Goal: Information Seeking & Learning: Learn about a topic

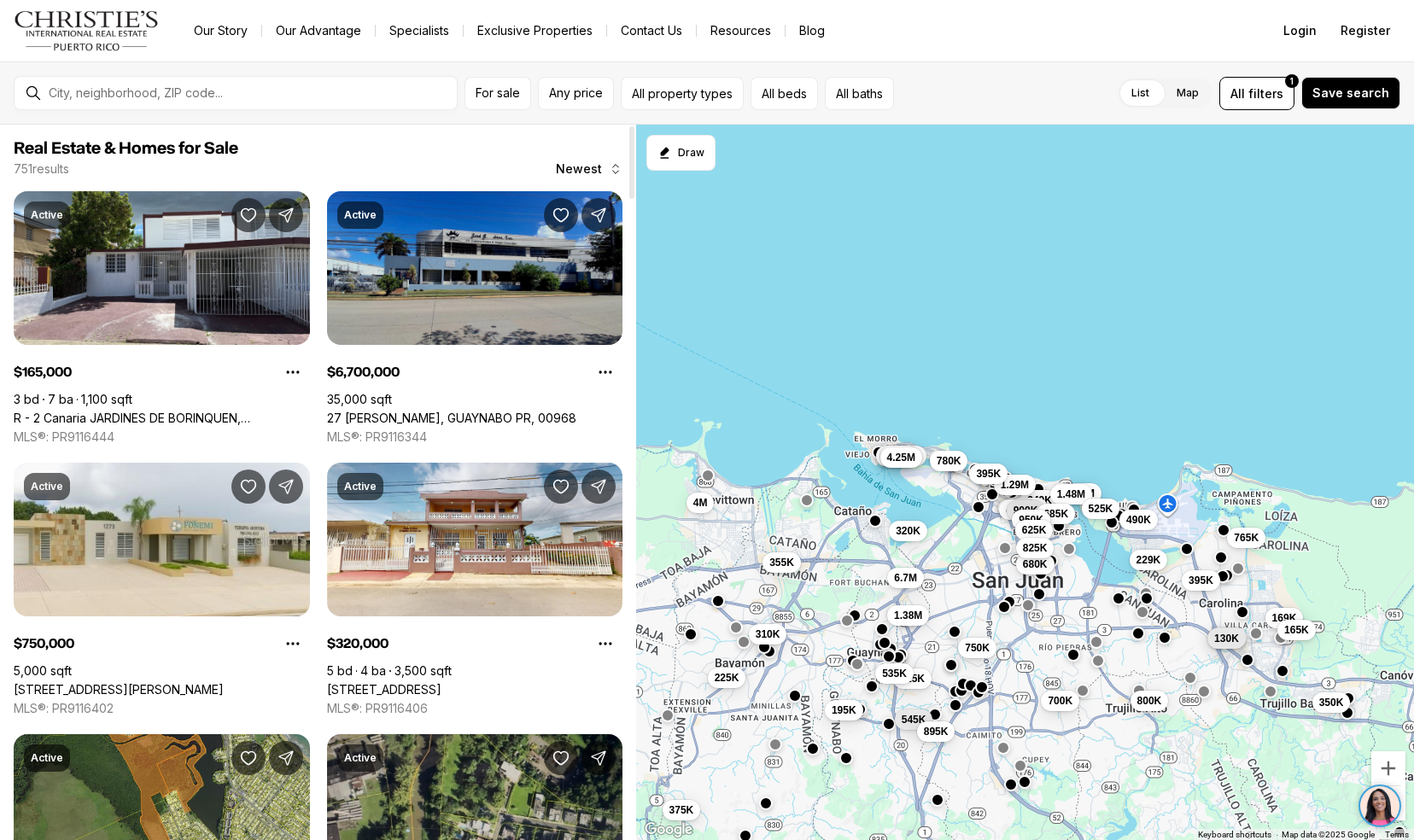
click at [364, 411] on link "27 [PERSON_NAME], GUAYNABO PR, 00968" at bounding box center [451, 418] width 249 height 15
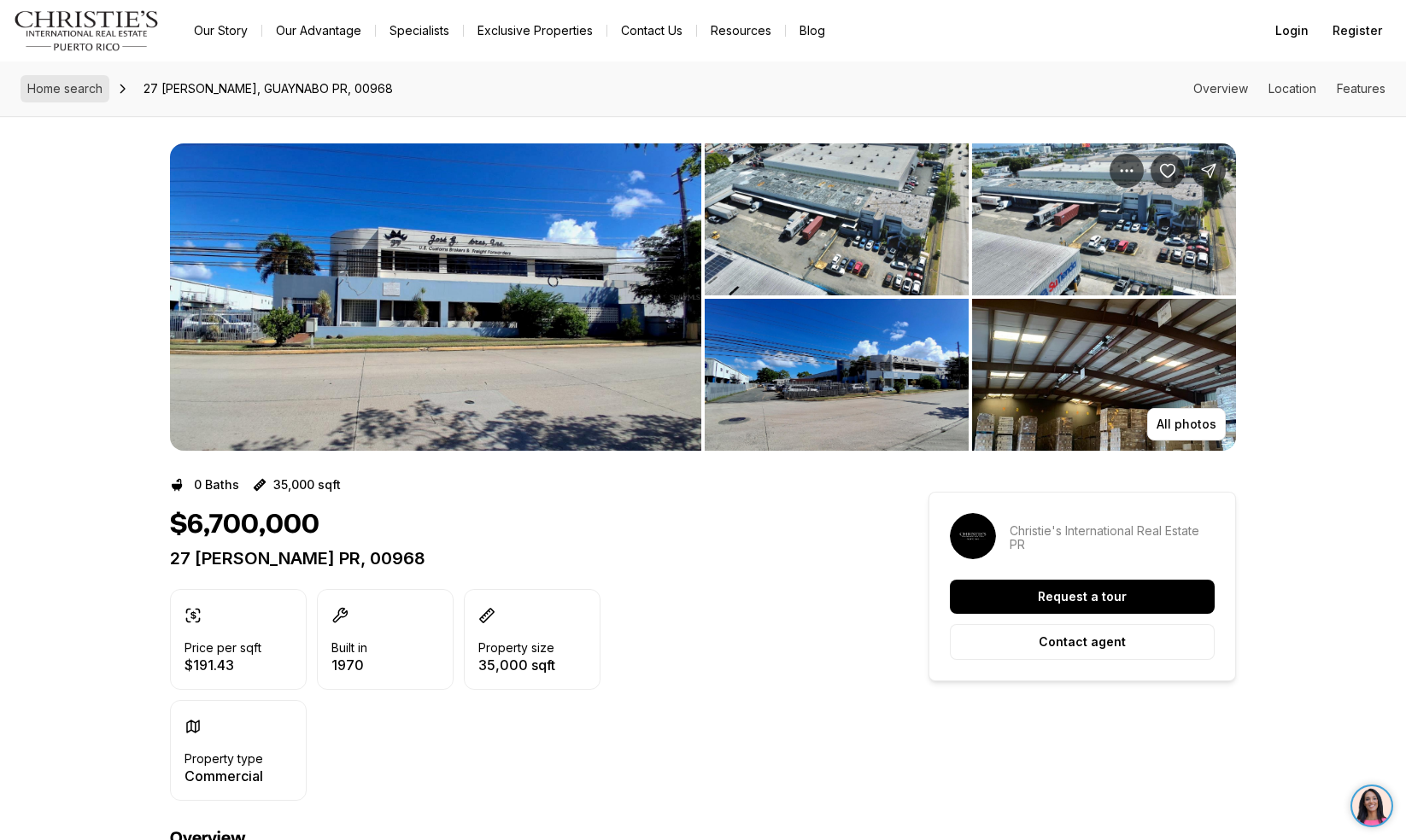
click at [87, 80] on link "Home search" at bounding box center [64, 88] width 88 height 28
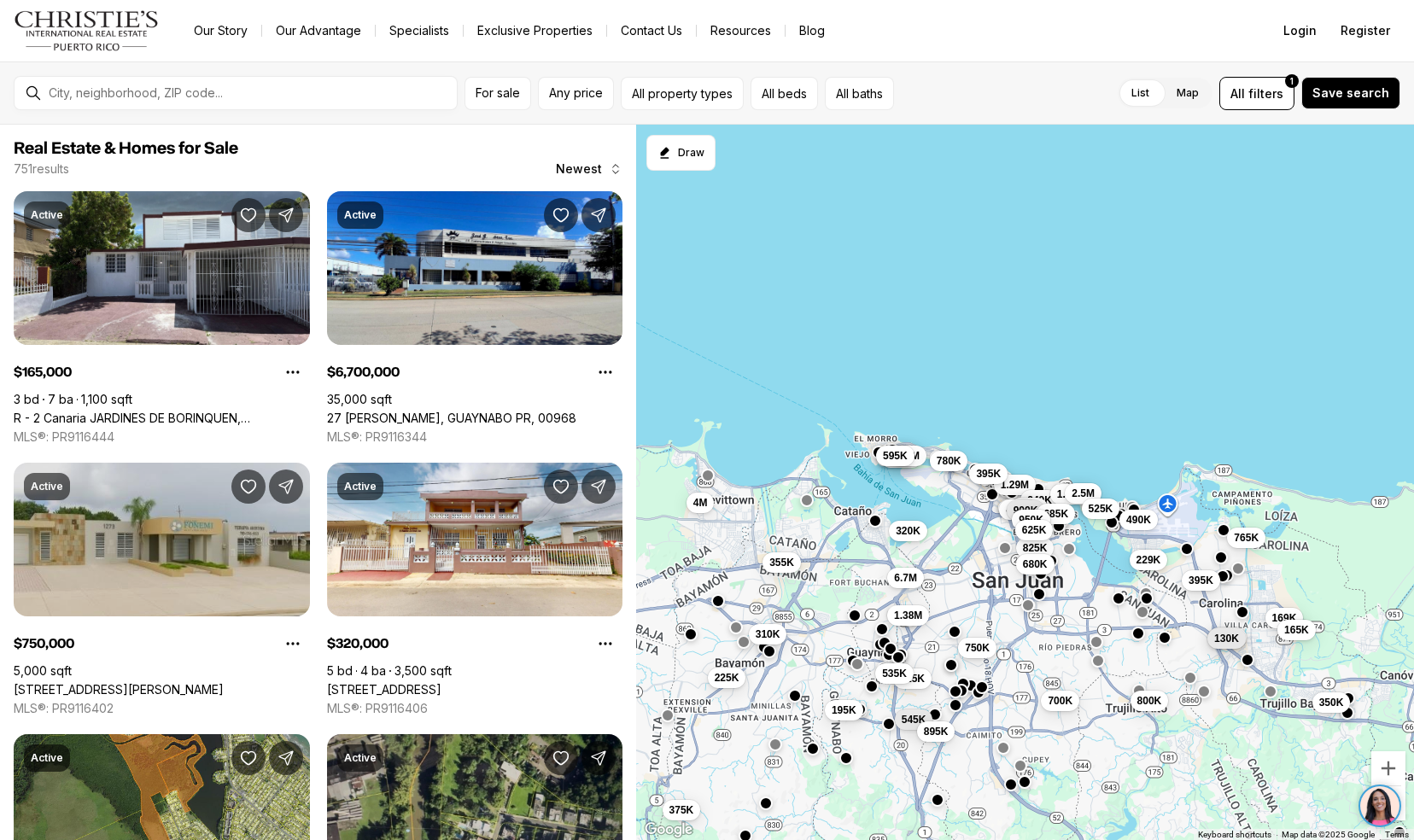
click at [55, 682] on link "[STREET_ADDRESS][PERSON_NAME]" at bounding box center [118, 689] width 210 height 15
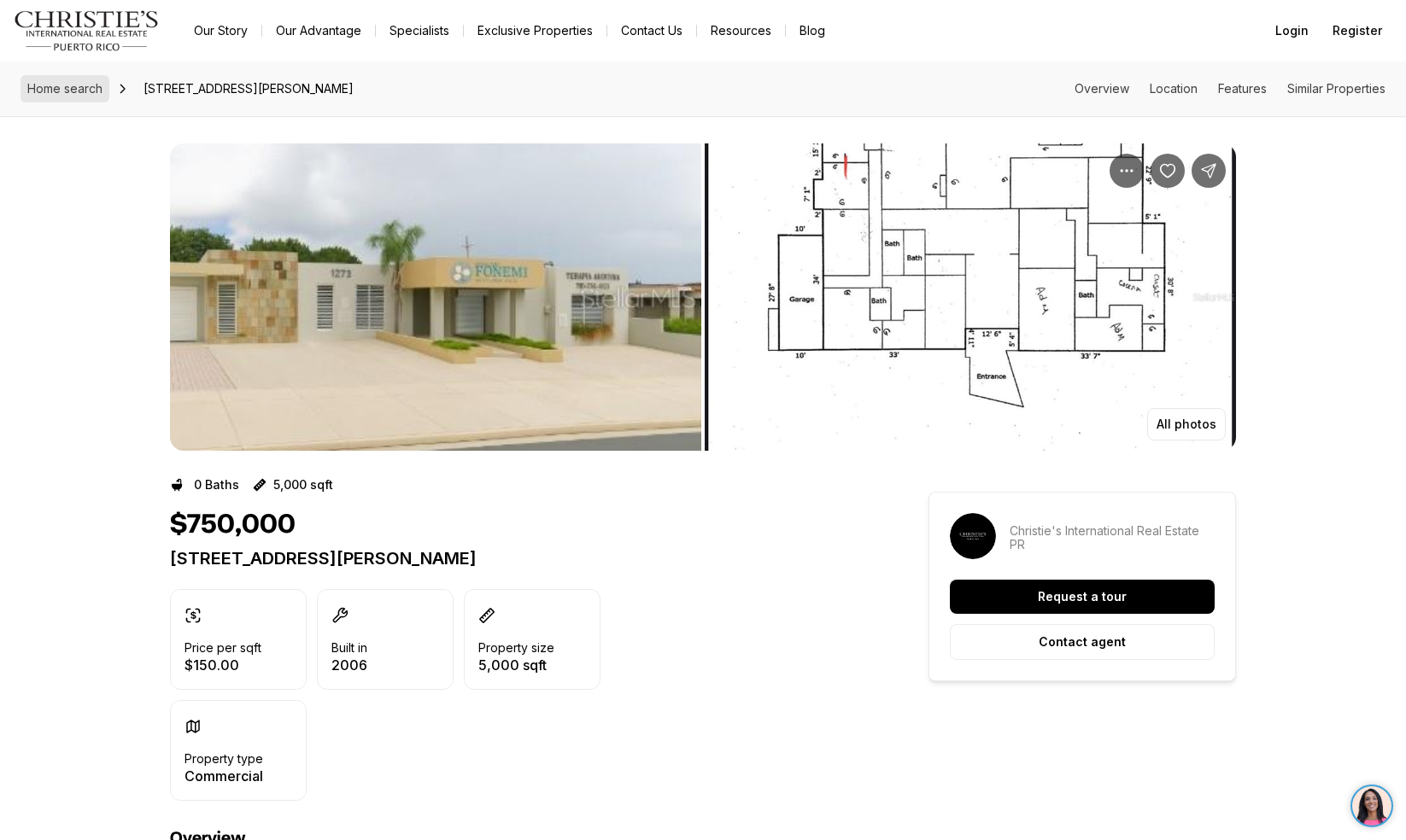
click at [81, 81] on span "Home search" at bounding box center [65, 88] width 75 height 14
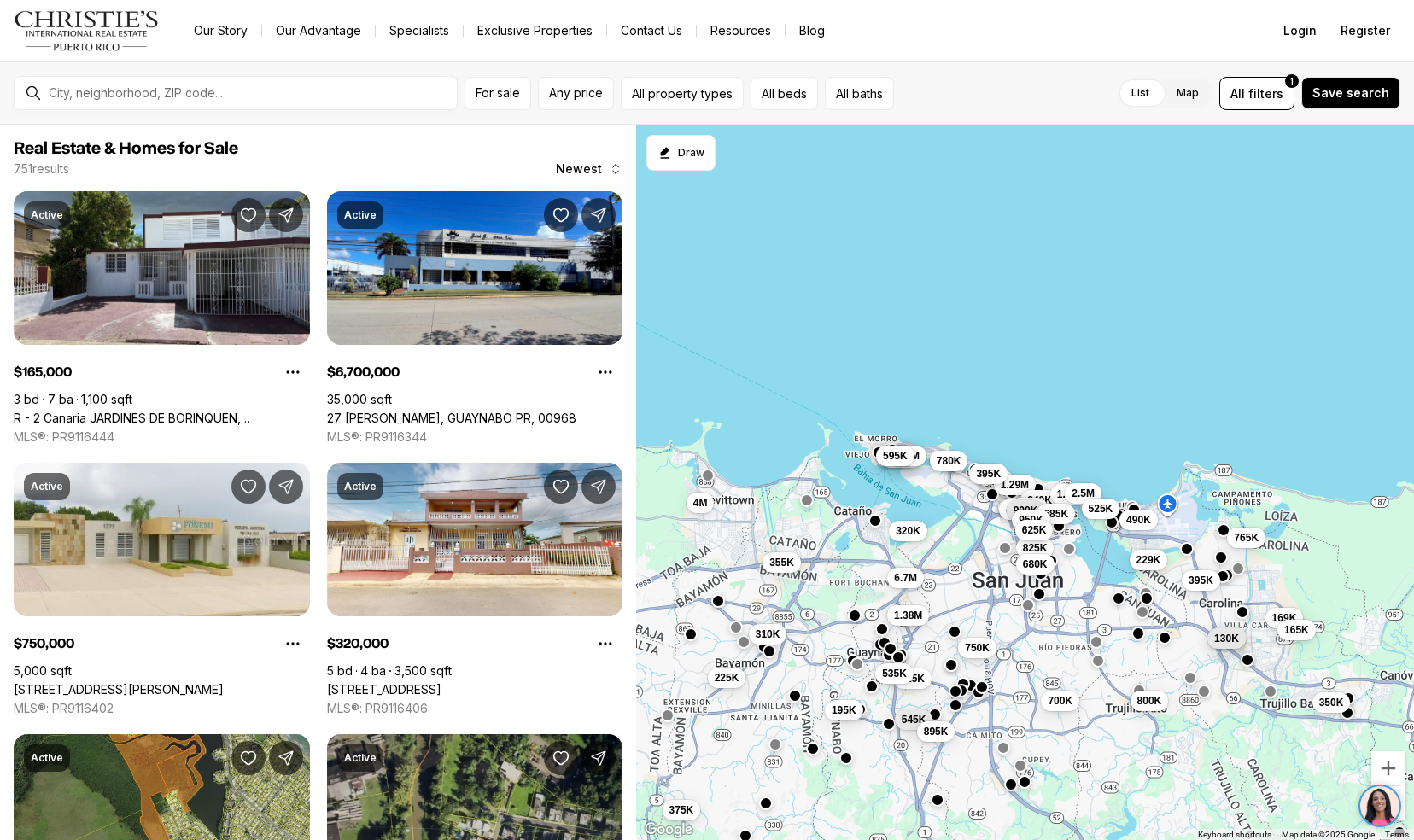
scroll to position [317, 0]
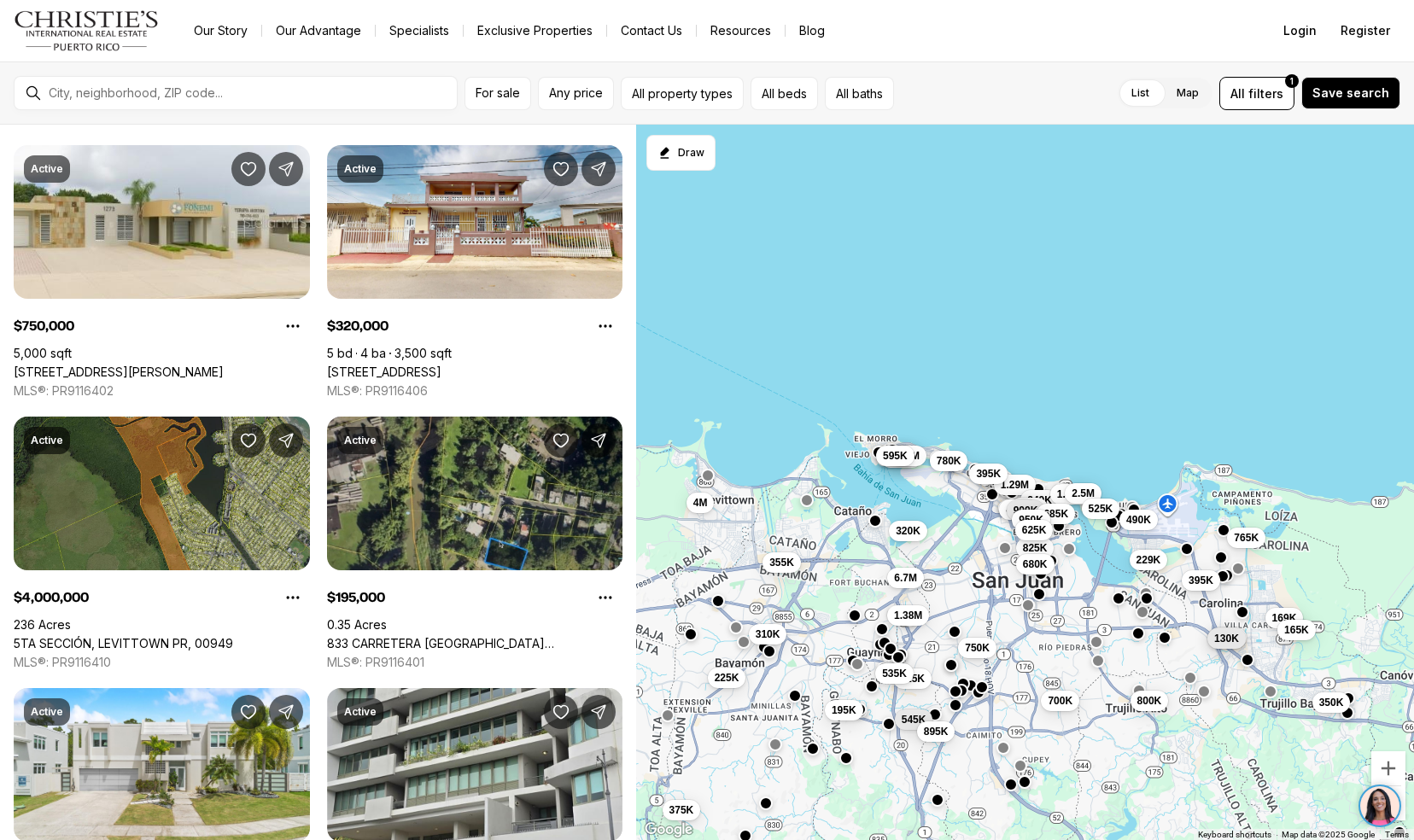
click at [65, 636] on link "5TA SECCIÓN, LEVITTOWN PR, 00949" at bounding box center [123, 643] width 220 height 15
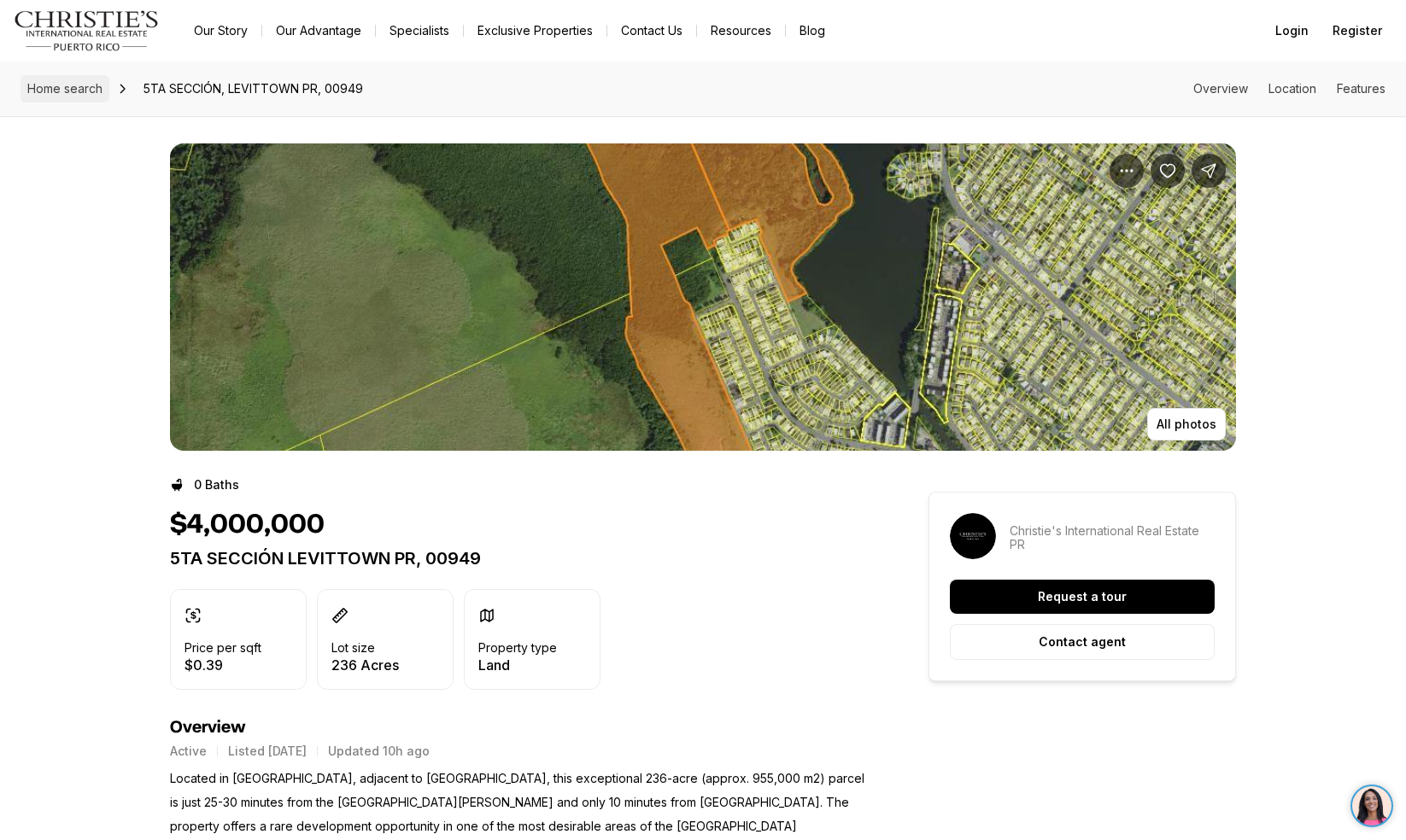
click at [77, 81] on span "Home search" at bounding box center [65, 88] width 75 height 14
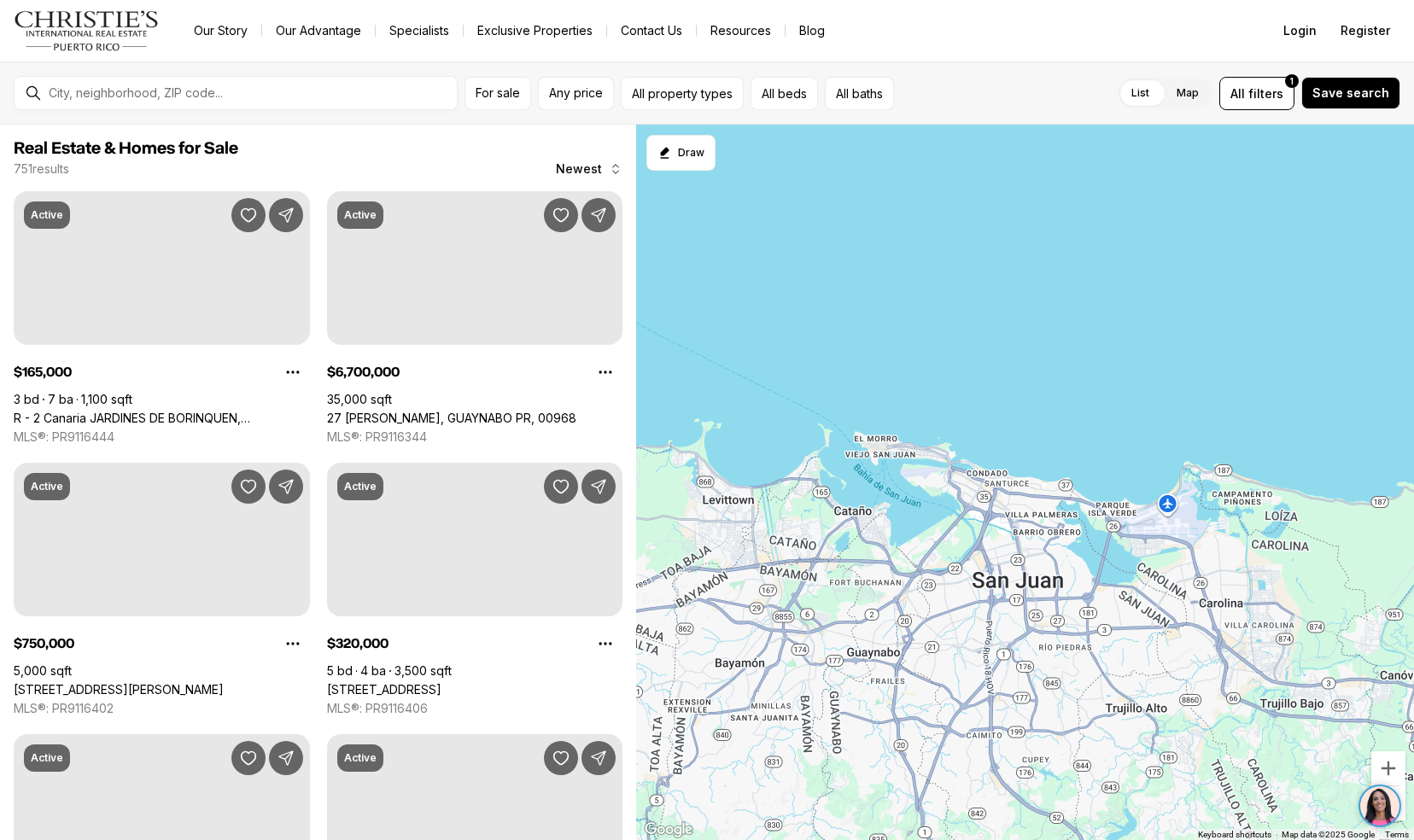
scroll to position [317, 0]
